Goal: Check status: Check status

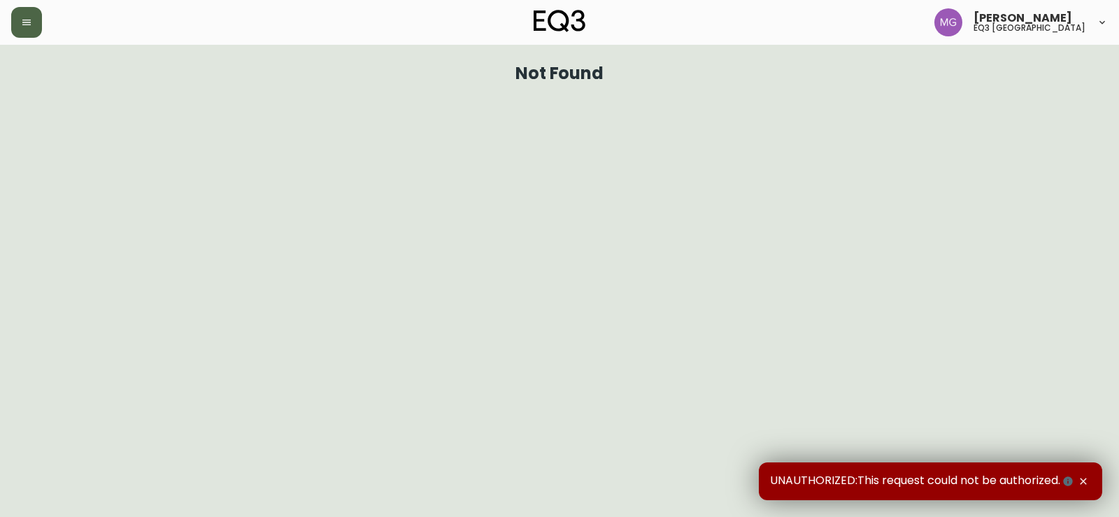
click at [30, 25] on icon "button" at bounding box center [26, 23] width 8 height 6
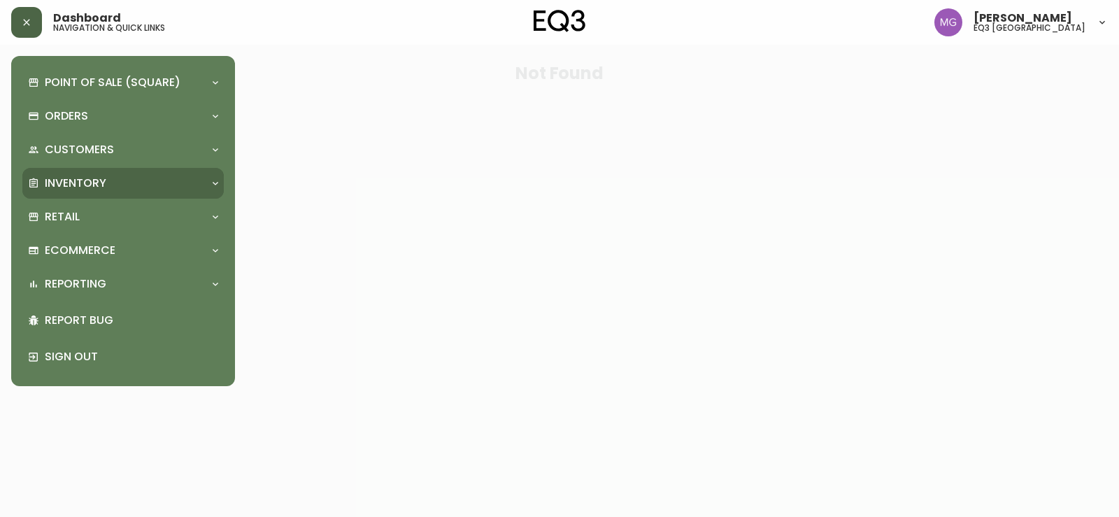
click at [78, 182] on p "Inventory" at bounding box center [76, 183] width 62 height 15
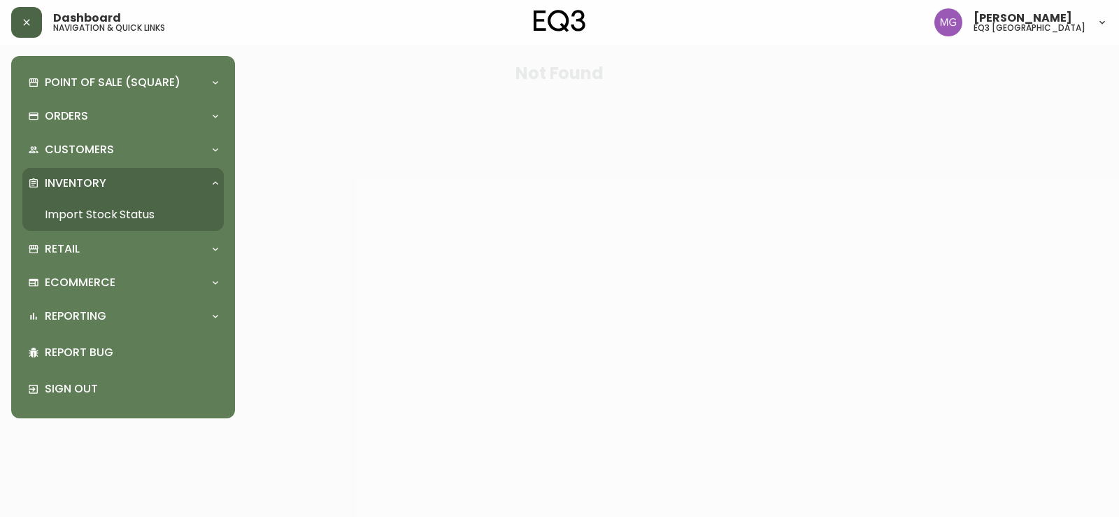
click at [86, 224] on link "Import Stock Status" at bounding box center [122, 215] width 201 height 32
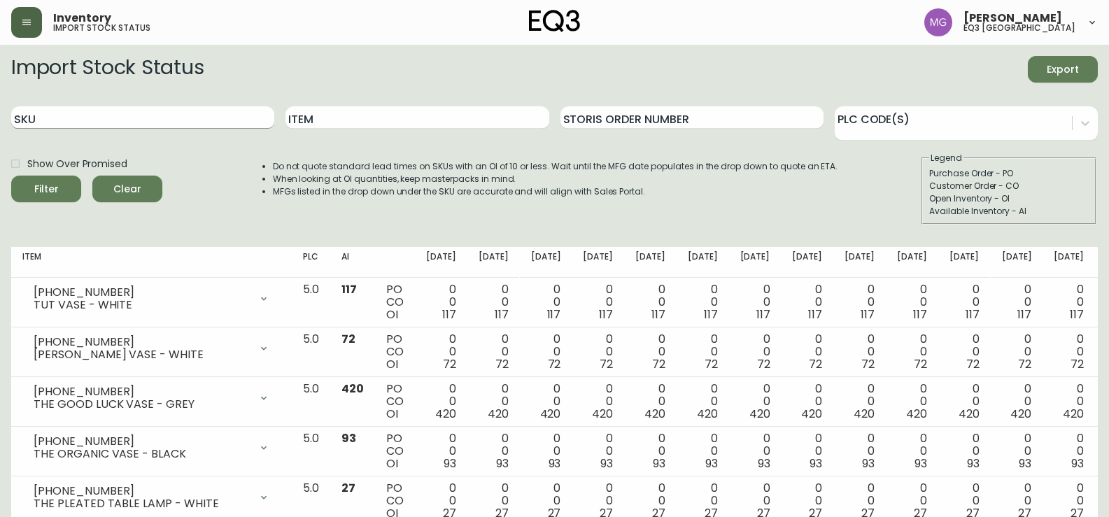
click at [176, 120] on input "SKU" at bounding box center [142, 117] width 263 height 22
paste input "[PHONE_NUMBER]"
type input "[PHONE_NUMBER]"
click at [11, 176] on button "Filter" at bounding box center [46, 189] width 70 height 27
